Goal: Task Accomplishment & Management: Manage account settings

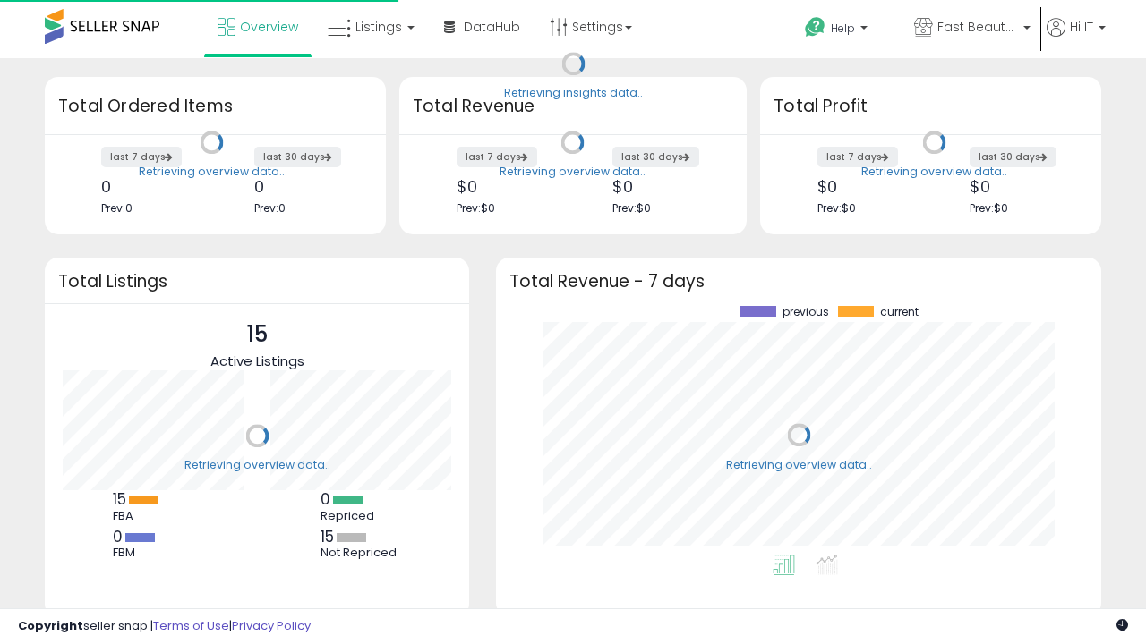
scroll to position [249, 569]
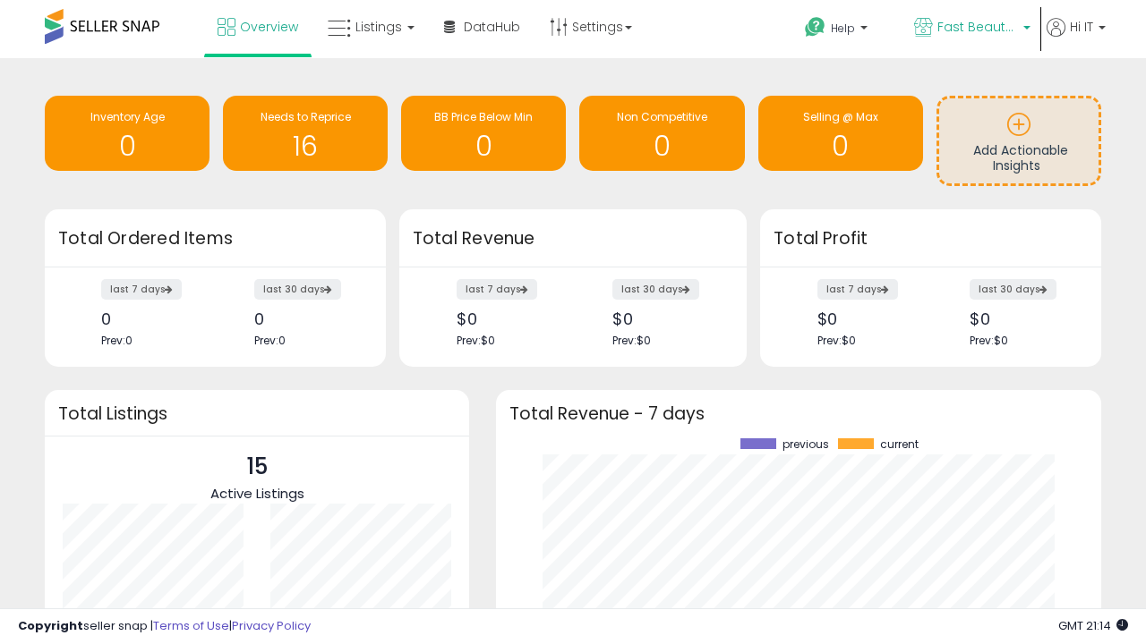
click at [970, 29] on span "Fast Beauty ([GEOGRAPHIC_DATA])" at bounding box center [977, 27] width 81 height 18
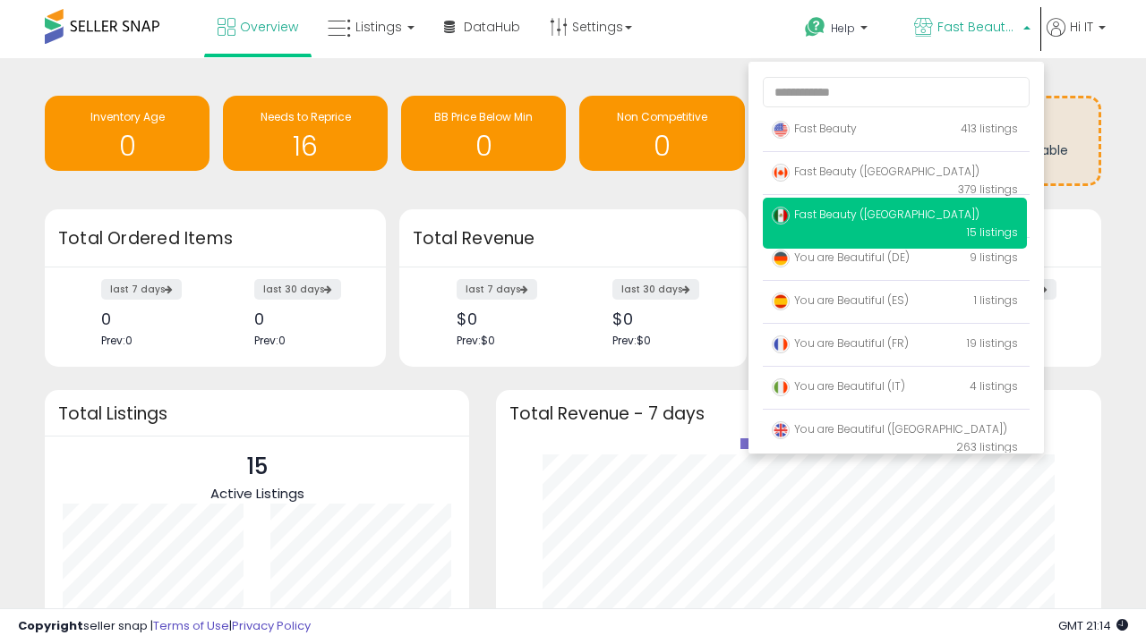
click at [894, 432] on span "You are Beautiful ([GEOGRAPHIC_DATA])" at bounding box center [889, 429] width 235 height 15
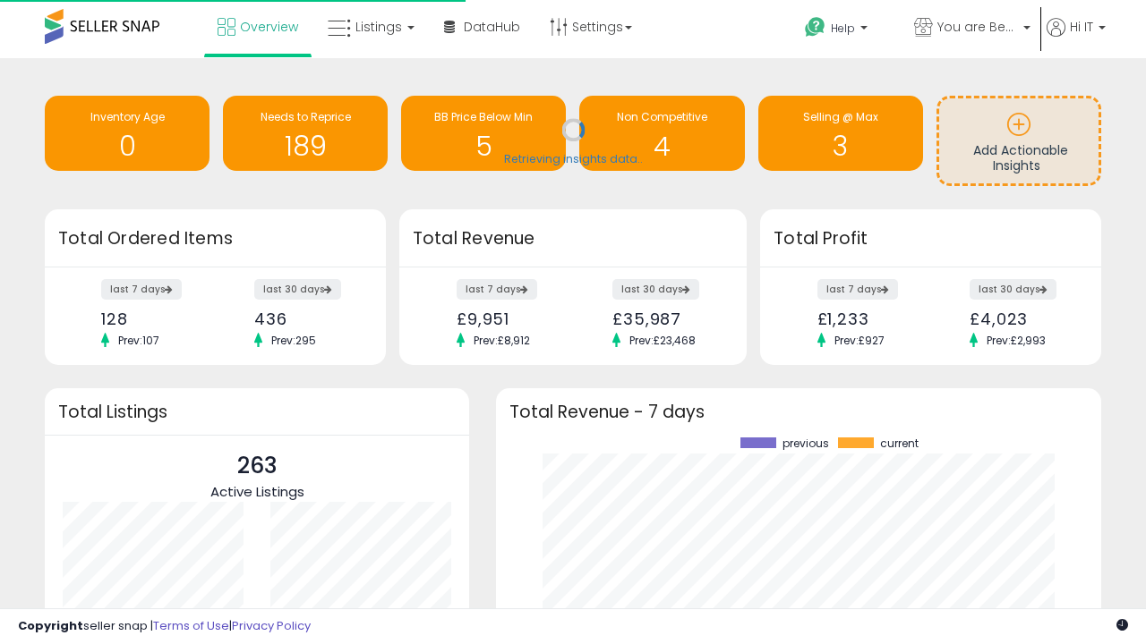
scroll to position [249, 569]
click at [369, 27] on span "Listings" at bounding box center [378, 27] width 47 height 18
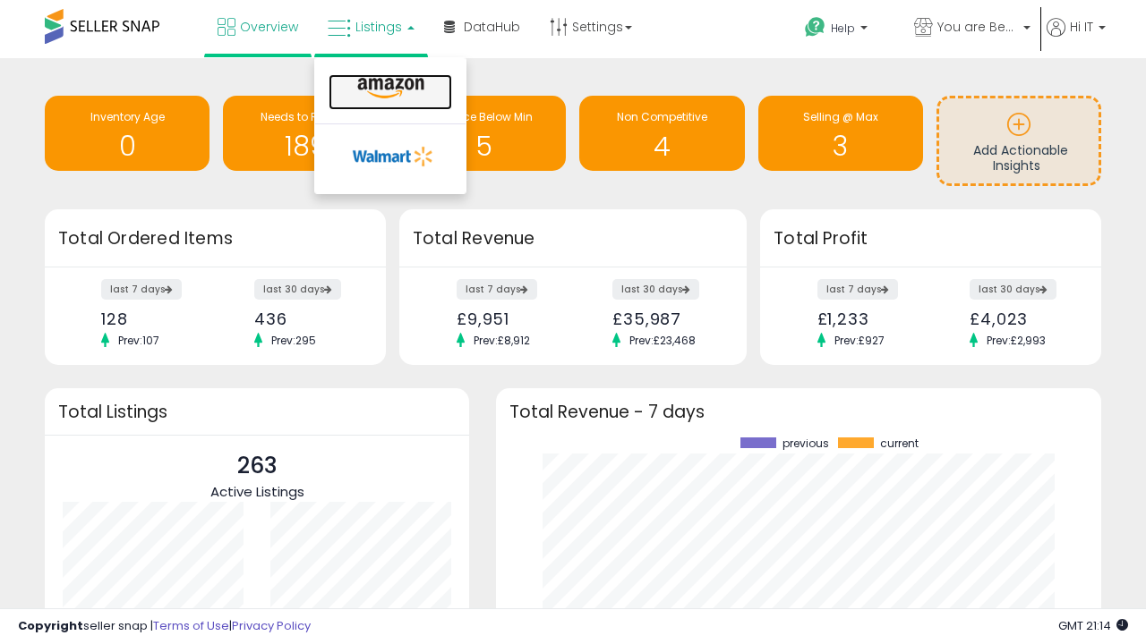
click at [388, 89] on icon at bounding box center [391, 88] width 78 height 23
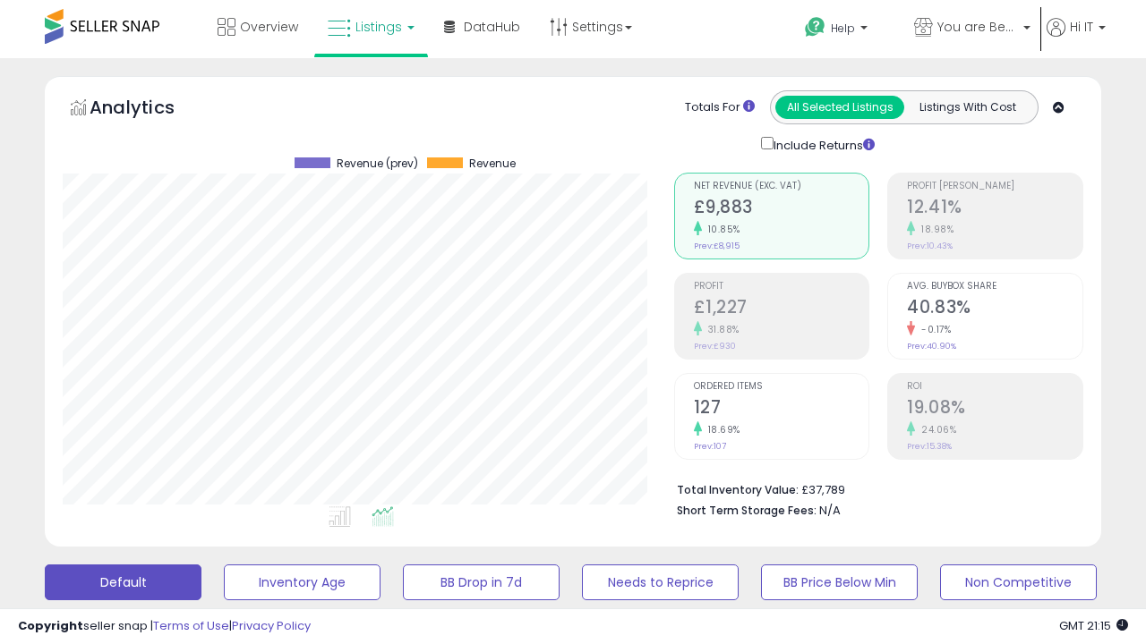
scroll to position [367, 610]
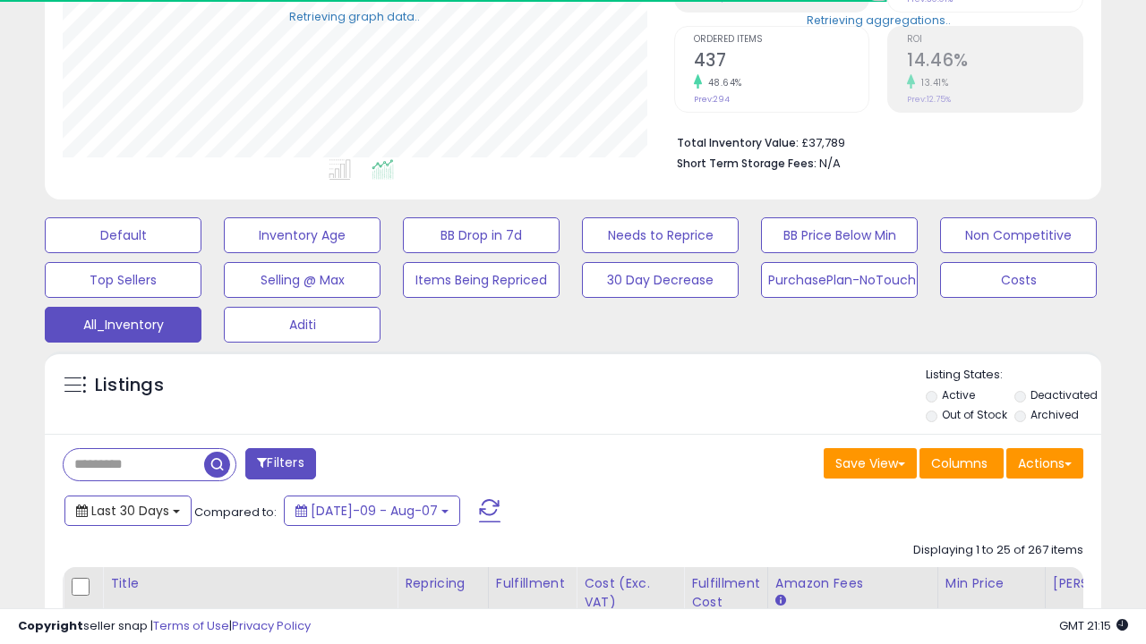
click at [127, 509] on span "Last 30 Days" at bounding box center [130, 511] width 78 height 18
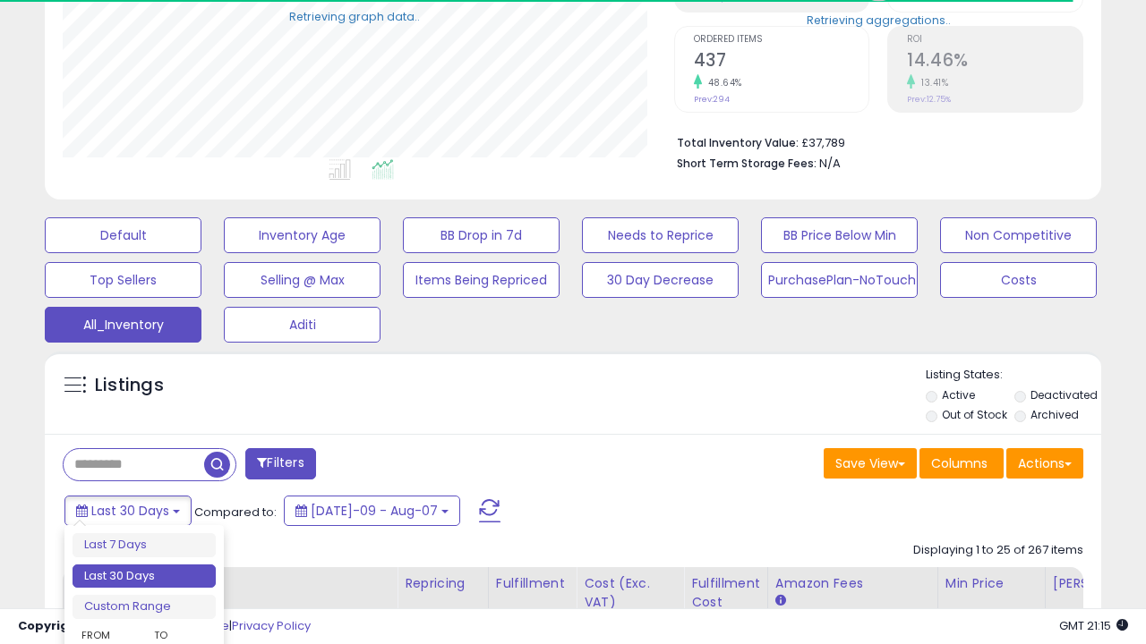
click at [144, 576] on li "Last 30 Days" at bounding box center [143, 577] width 143 height 24
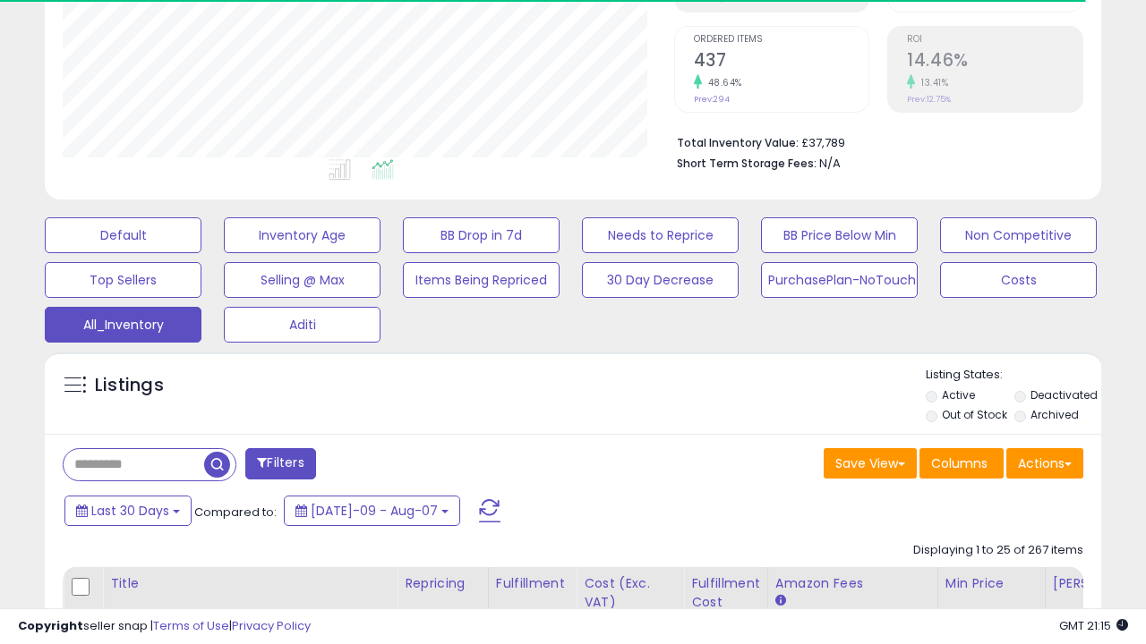
scroll to position [367, 610]
click at [1045, 462] on button "Actions" at bounding box center [1044, 463] width 77 height 30
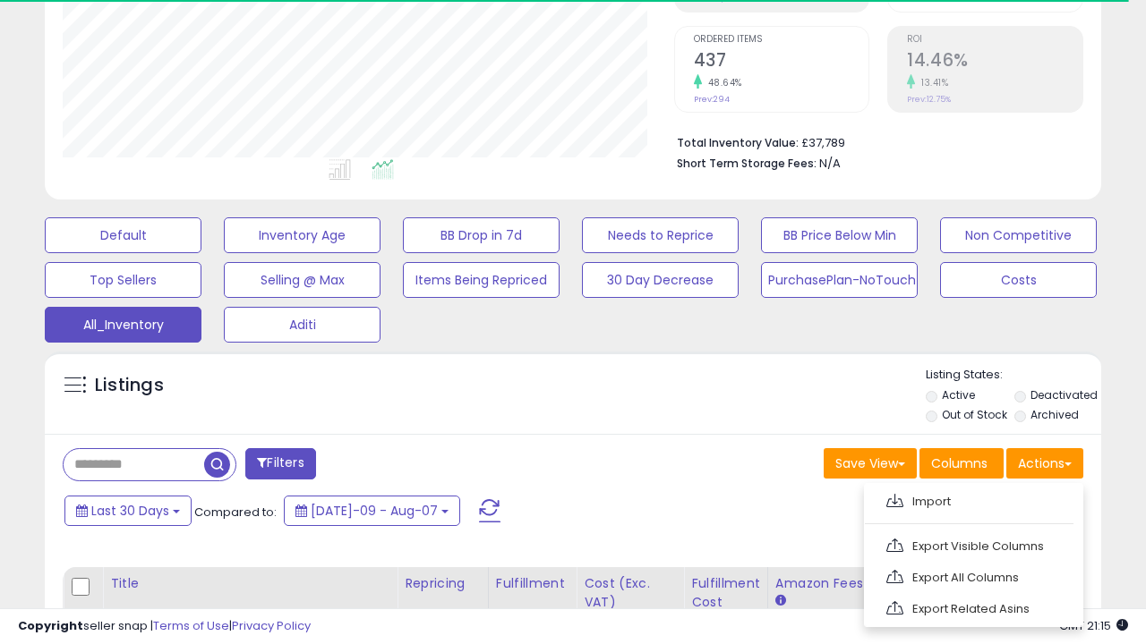
click at [971, 576] on link "Export All Columns" at bounding box center [972, 578] width 196 height 28
